Goal: Task Accomplishment & Management: Use online tool/utility

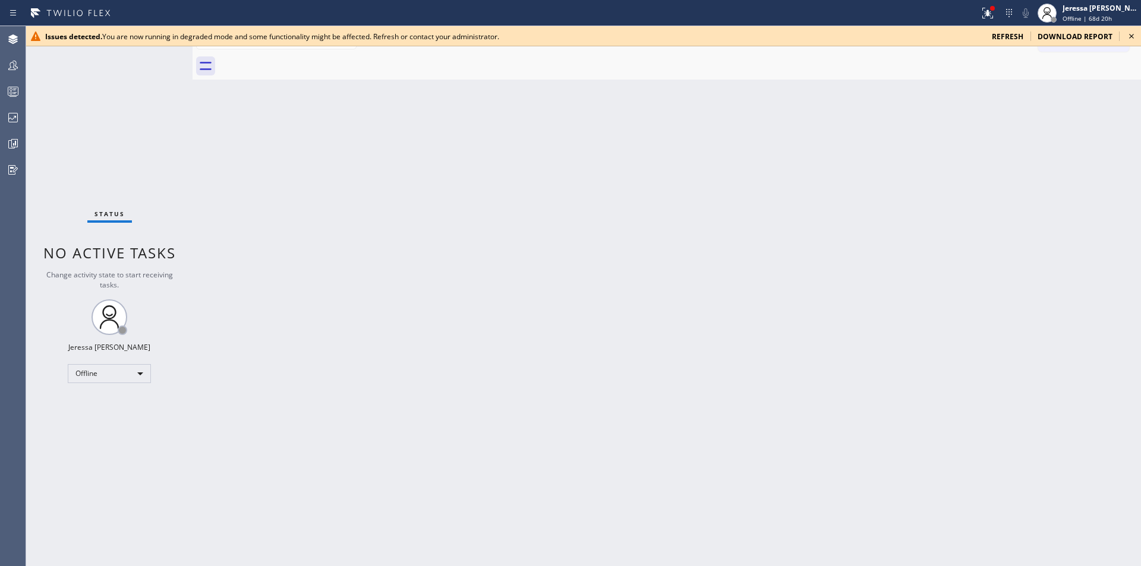
click at [1131, 32] on icon at bounding box center [1131, 36] width 14 height 14
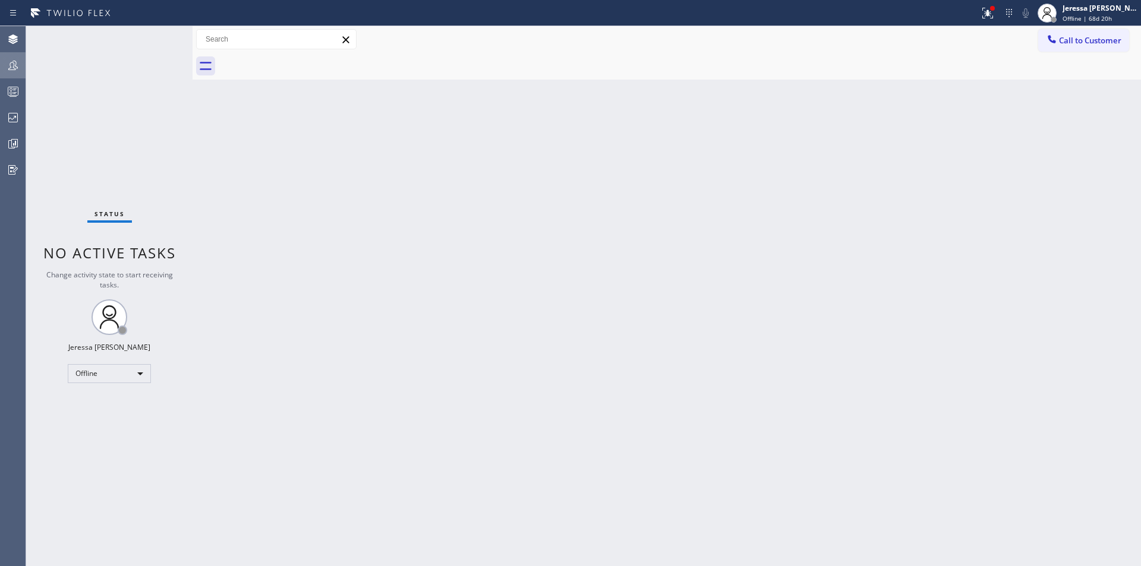
click at [14, 70] on icon at bounding box center [13, 65] width 14 height 14
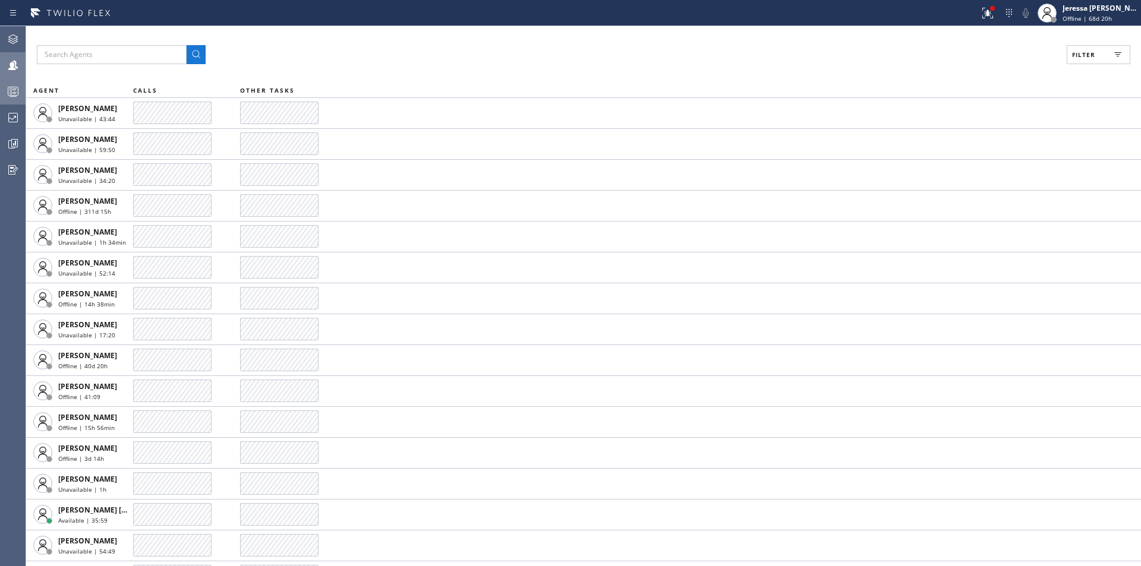
click at [13, 99] on div at bounding box center [13, 92] width 26 height 24
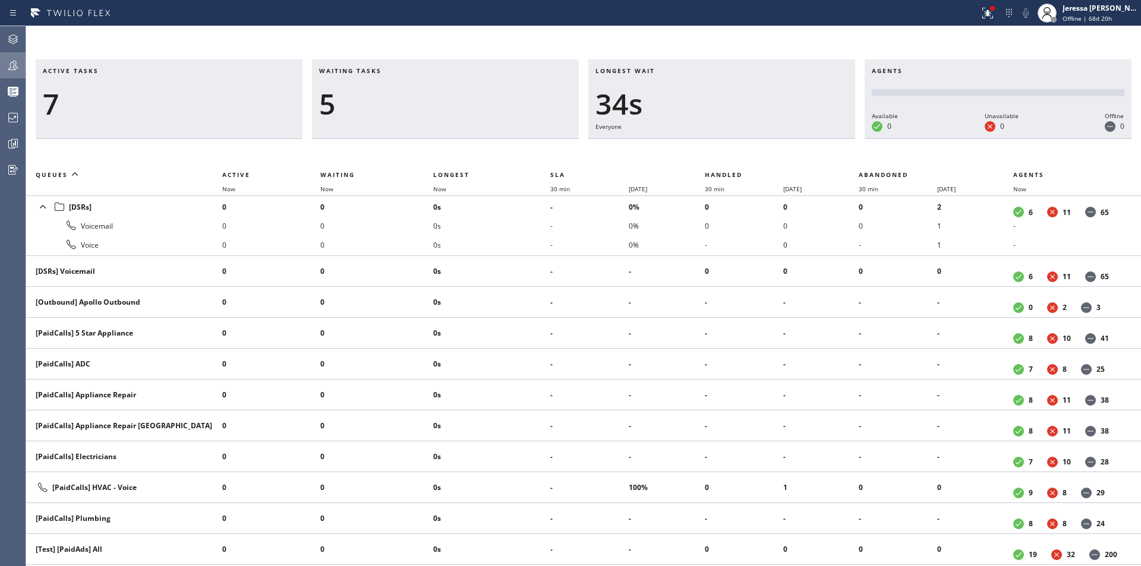
click at [15, 64] on icon at bounding box center [13, 65] width 14 height 14
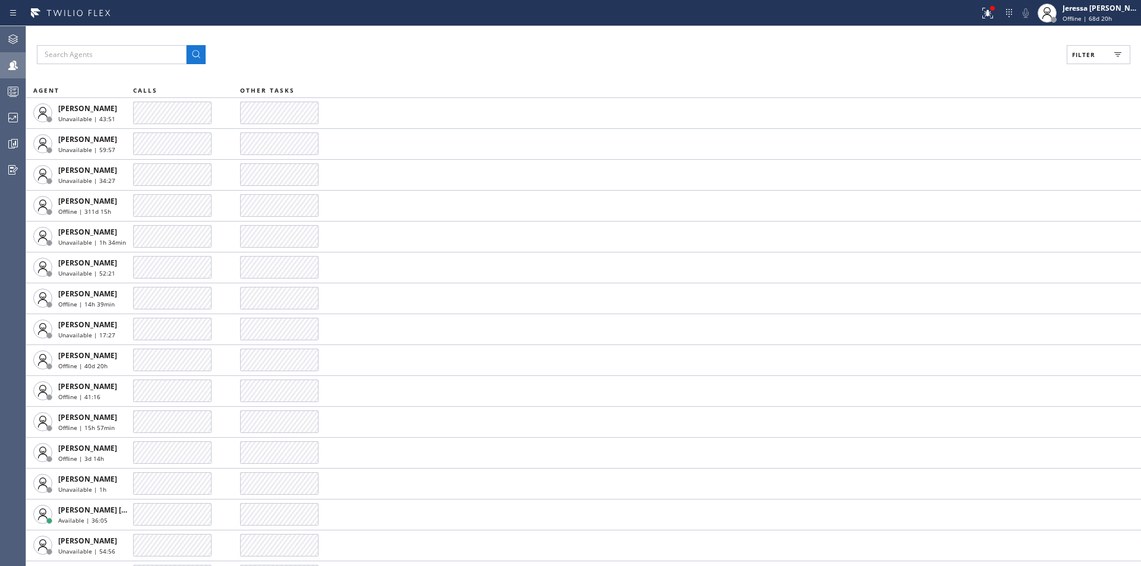
click at [1084, 57] on span "Filter" at bounding box center [1083, 54] width 23 height 8
drag, startPoint x: 1000, startPoint y: 138, endPoint x: 1063, endPoint y: 119, distance: 66.5
click at [1002, 138] on label "Available" at bounding box center [1053, 140] width 156 height 10
click at [975, 138] on input "Available" at bounding box center [968, 140] width 14 height 14
checkbox input "true"
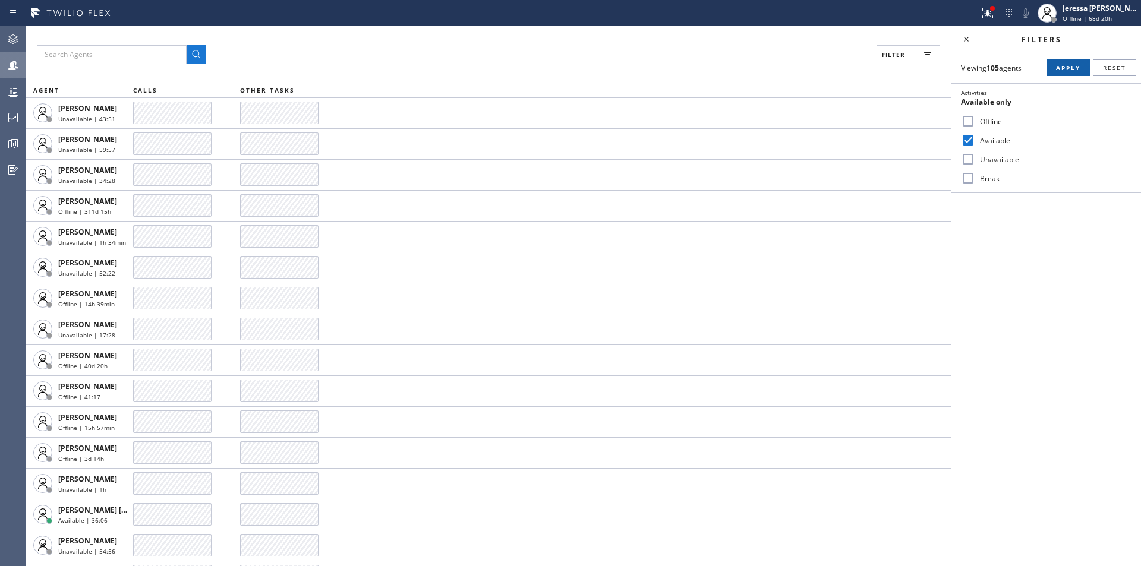
click at [1072, 68] on span "Apply" at bounding box center [1068, 68] width 24 height 8
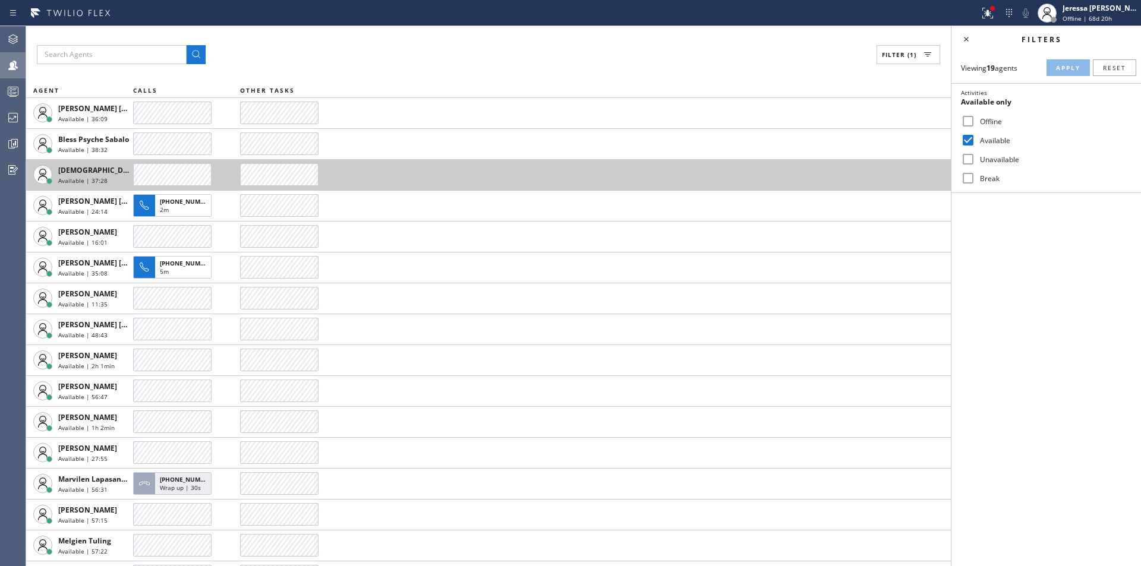
drag, startPoint x: 966, startPoint y: 43, endPoint x: 542, endPoint y: 181, distance: 446.0
click at [967, 43] on icon at bounding box center [966, 39] width 14 height 14
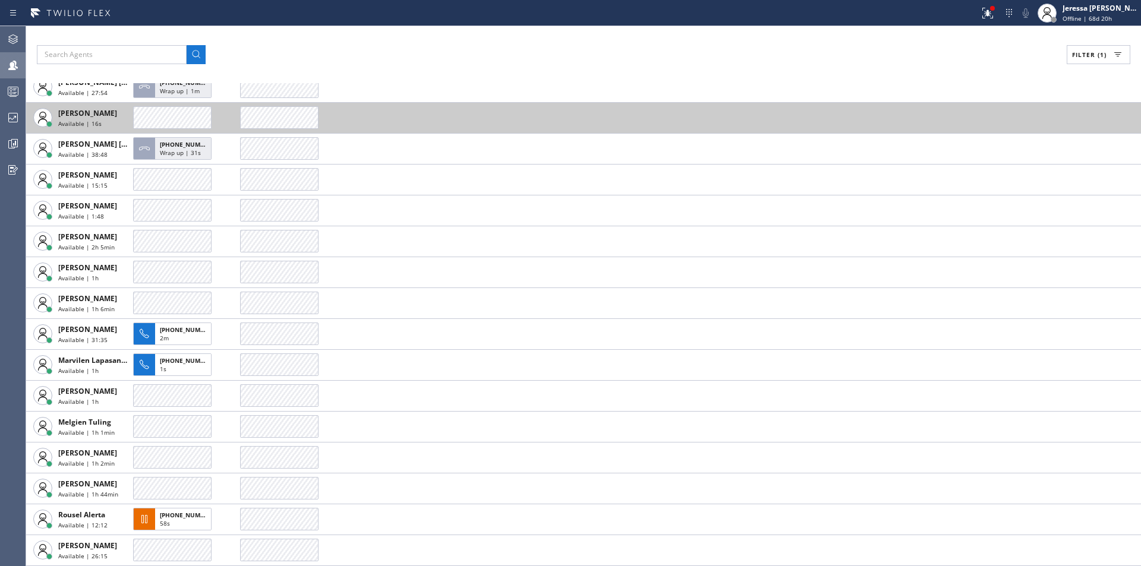
scroll to position [150, 0]
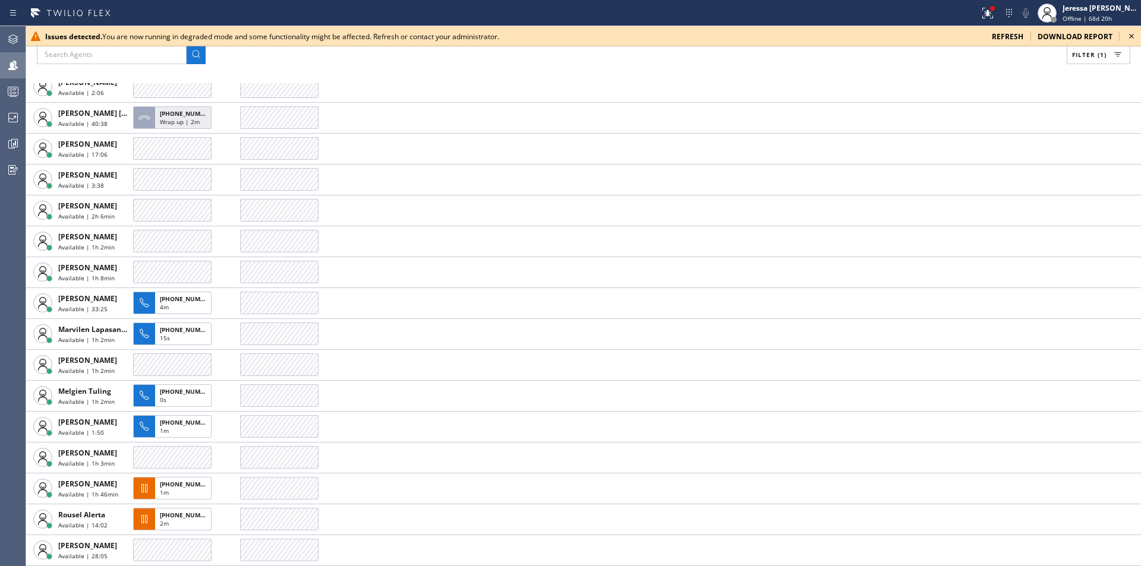
click at [1131, 36] on icon at bounding box center [1131, 36] width 5 height 5
